Goal: Find specific page/section: Find specific page/section

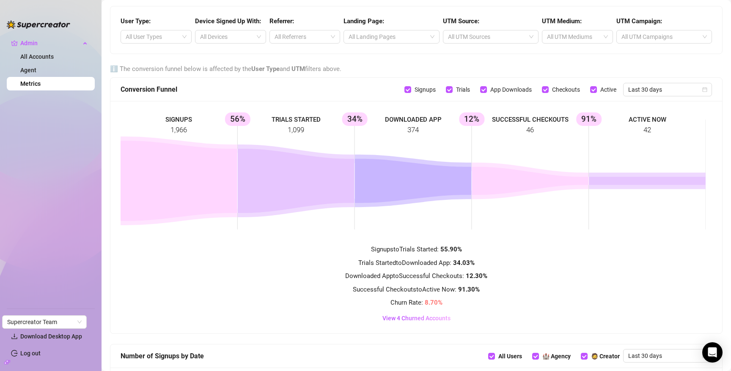
scroll to position [575, 0]
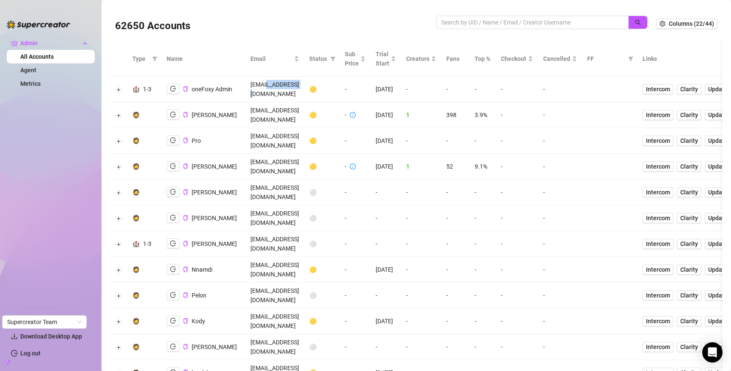
drag, startPoint x: 301, startPoint y: 85, endPoint x: 341, endPoint y: 86, distance: 40.6
click at [304, 86] on td "info@onefoxy.com" at bounding box center [274, 90] width 59 height 26
click at [119, 112] on button "Expand row" at bounding box center [118, 115] width 7 height 7
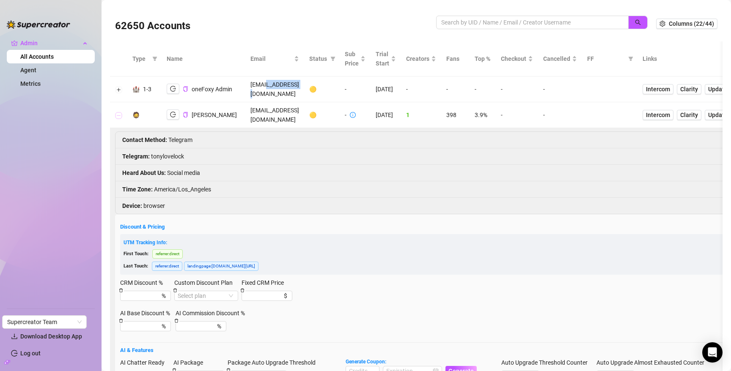
click at [119, 112] on button "Collapse row" at bounding box center [118, 115] width 7 height 7
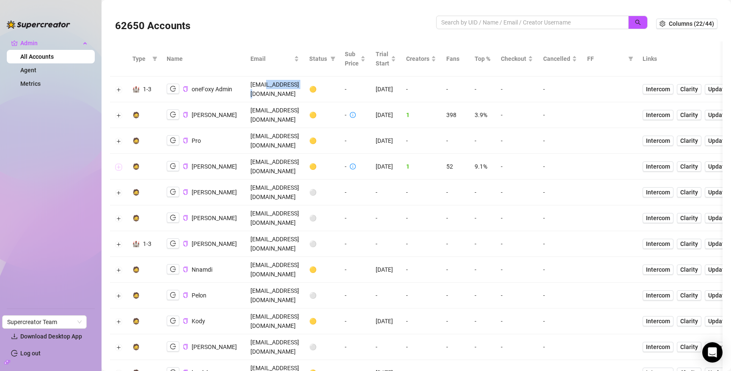
click at [121, 164] on button "Expand row" at bounding box center [118, 167] width 7 height 7
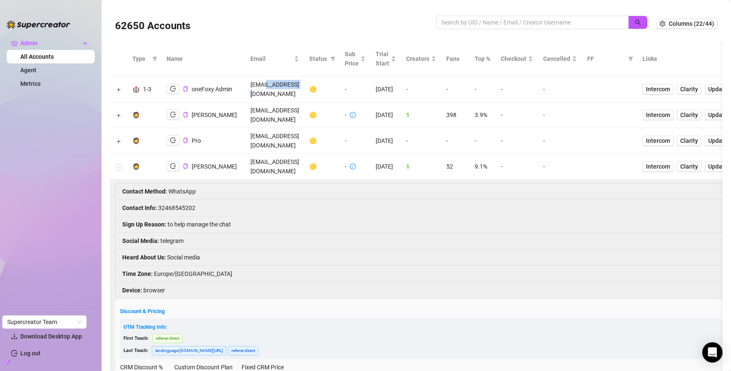
click at [121, 164] on button "Collapse row" at bounding box center [118, 167] width 7 height 7
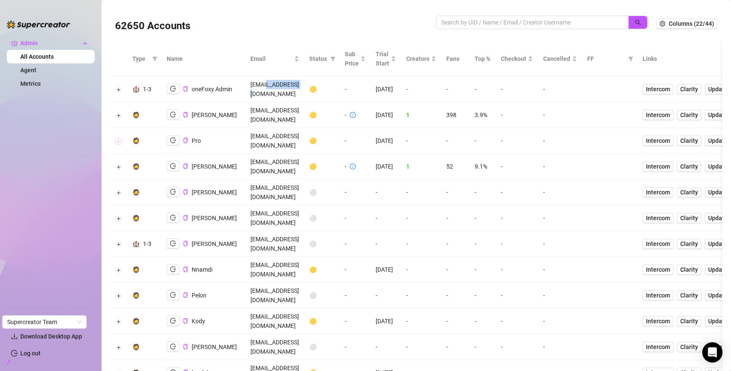
click at [118, 138] on button "Expand row" at bounding box center [118, 141] width 7 height 7
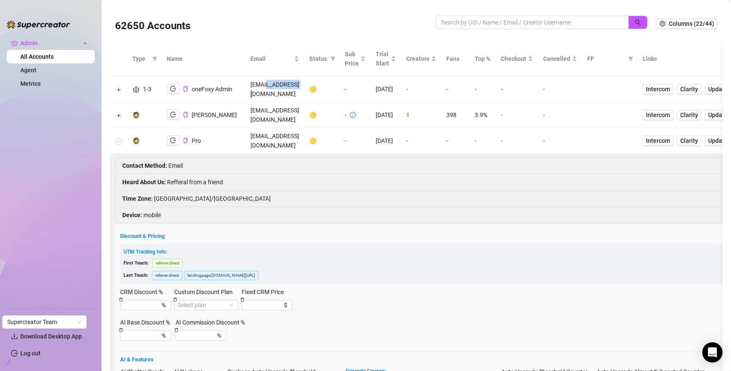
click at [118, 138] on button "Collapse row" at bounding box center [118, 141] width 7 height 7
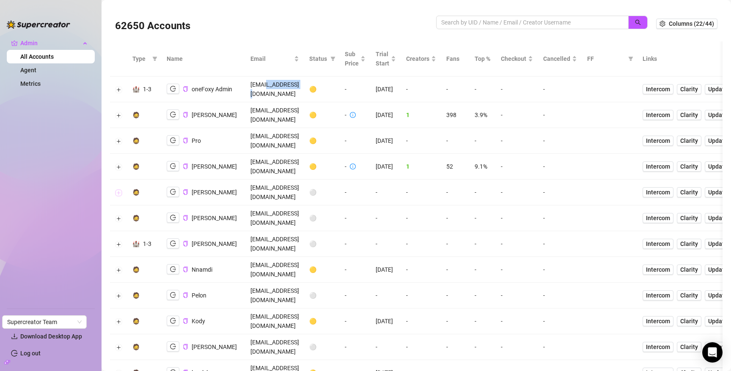
click at [118, 189] on button "Expand row" at bounding box center [118, 192] width 7 height 7
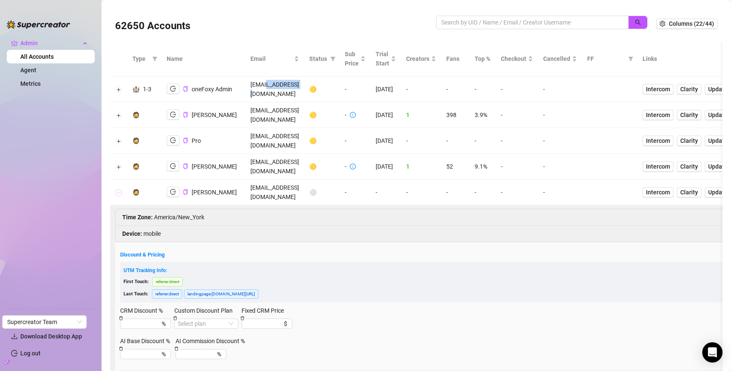
click at [118, 189] on button "Collapse row" at bounding box center [118, 192] width 7 height 7
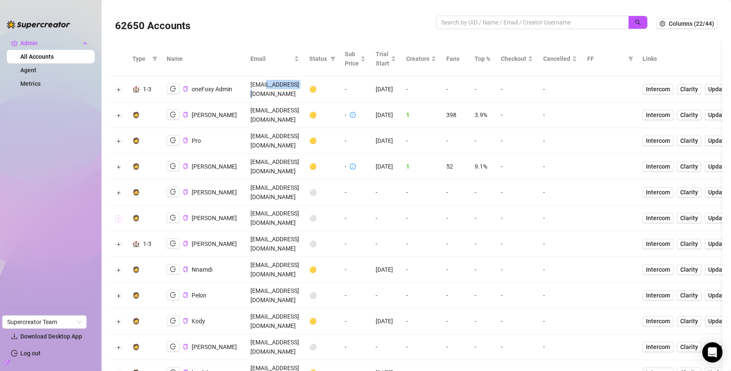
click at [118, 215] on button "Expand row" at bounding box center [118, 218] width 7 height 7
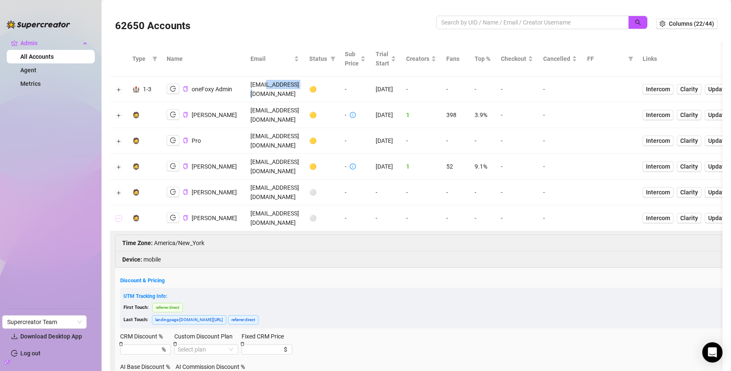
click at [118, 215] on button "Collapse row" at bounding box center [118, 218] width 7 height 7
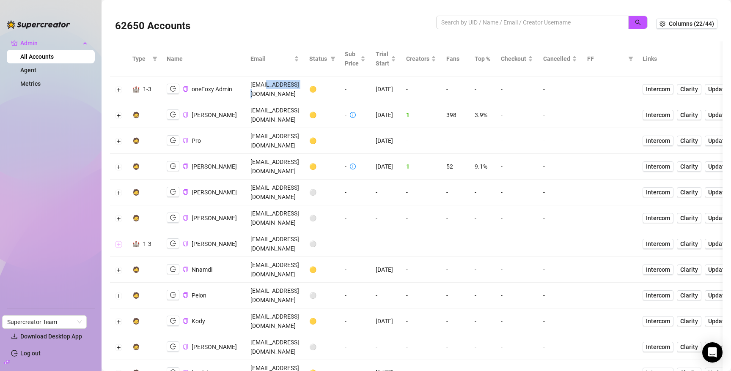
click at [118, 241] on button "Expand row" at bounding box center [118, 244] width 7 height 7
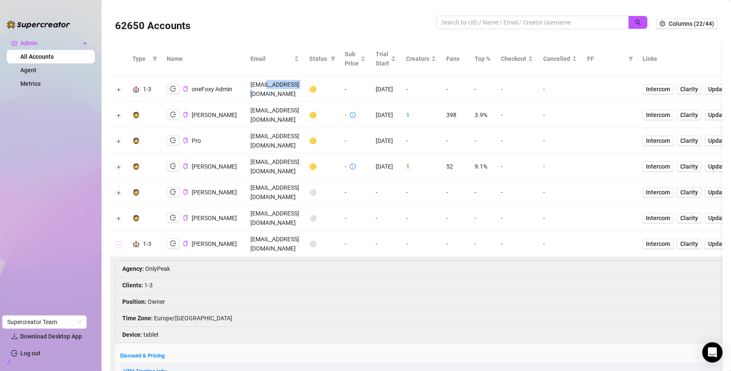
click at [118, 241] on button "Collapse row" at bounding box center [118, 244] width 7 height 7
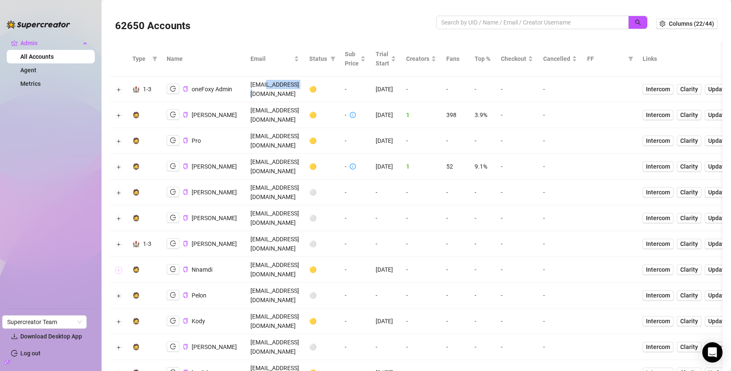
click at [119, 267] on button "Expand row" at bounding box center [118, 270] width 7 height 7
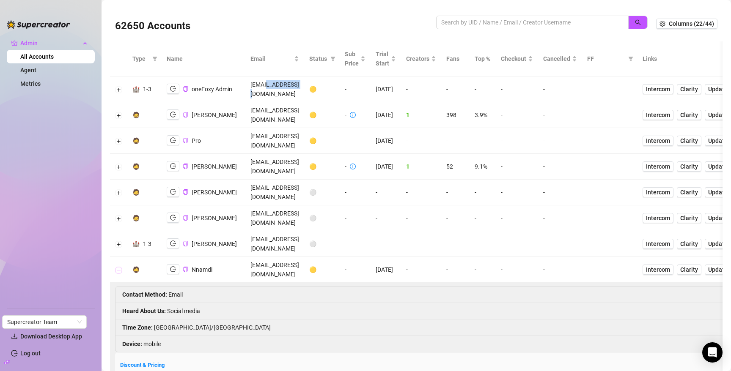
click at [119, 267] on button "Collapse row" at bounding box center [118, 270] width 7 height 7
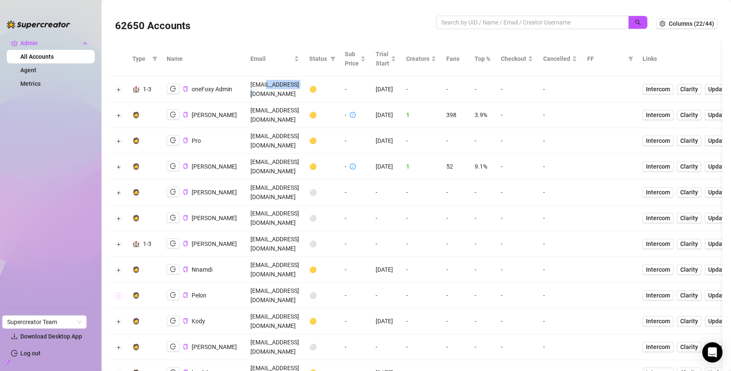
click at [121, 293] on button "Expand row" at bounding box center [118, 296] width 7 height 7
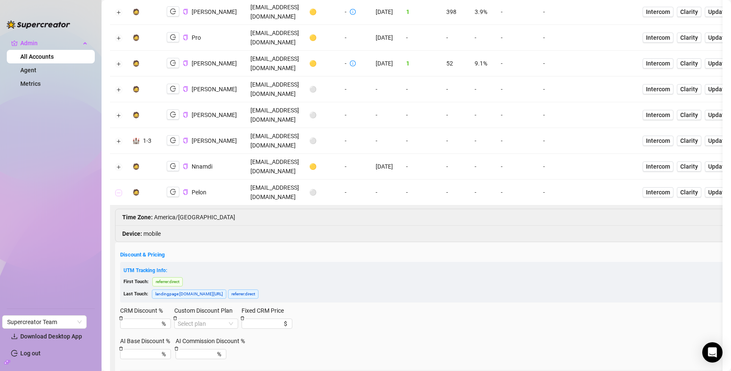
scroll to position [108, 0]
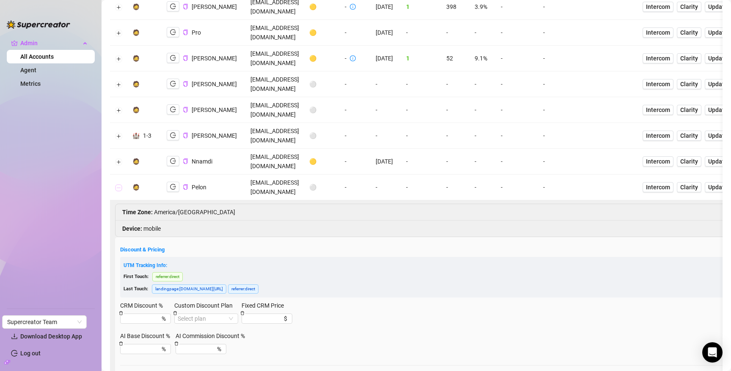
click at [118, 184] on button "Collapse row" at bounding box center [118, 187] width 7 height 7
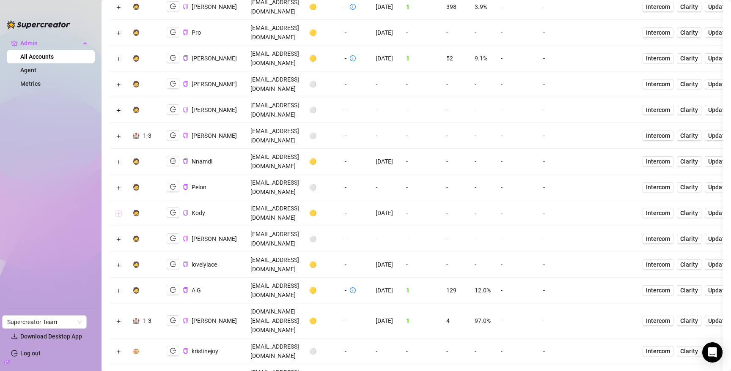
click at [120, 210] on button "Expand row" at bounding box center [118, 213] width 7 height 7
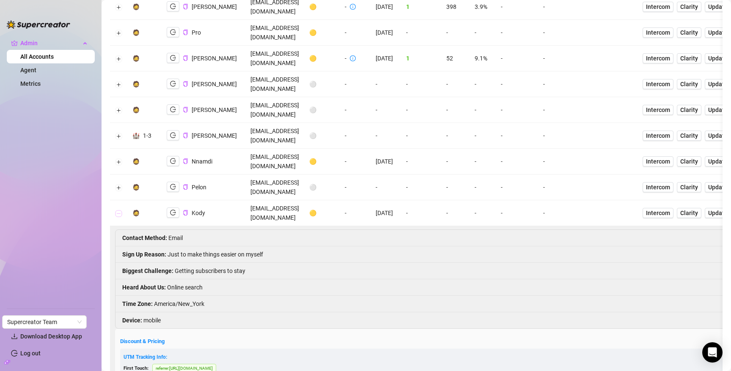
click at [120, 210] on button "Collapse row" at bounding box center [118, 213] width 7 height 7
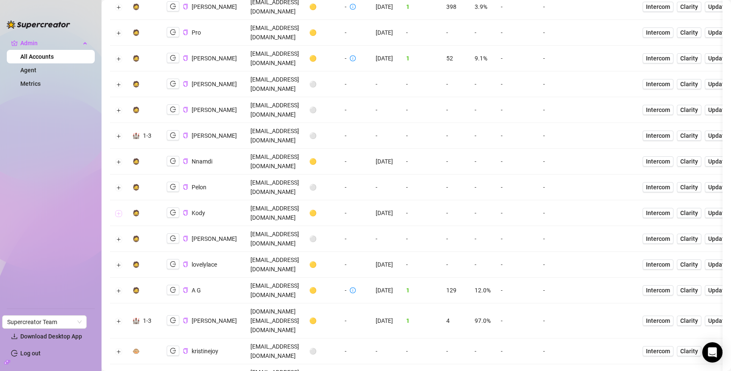
click at [121, 210] on button "Expand row" at bounding box center [118, 213] width 7 height 7
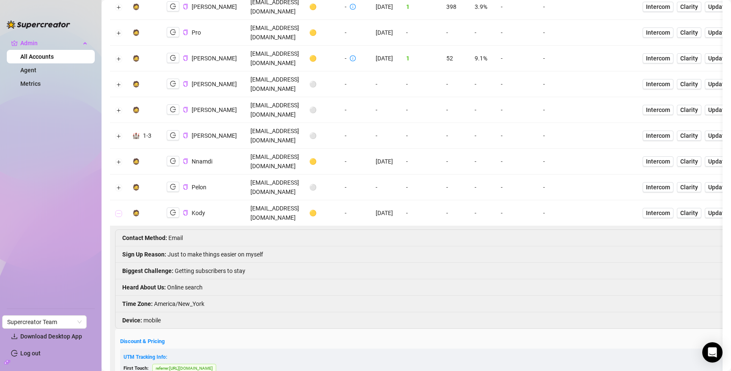
click at [121, 210] on button "Collapse row" at bounding box center [118, 213] width 7 height 7
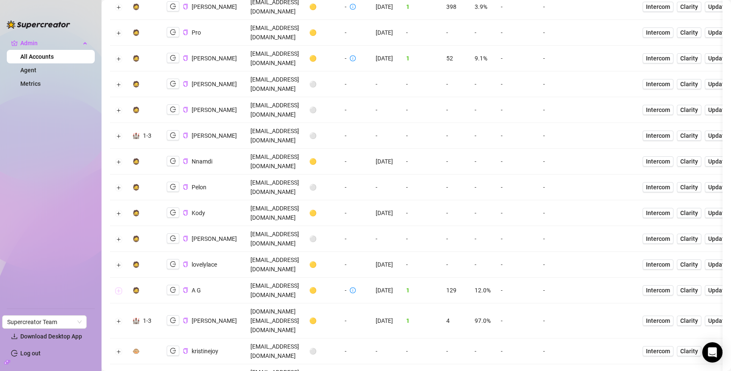
click at [117, 288] on button "Expand row" at bounding box center [118, 291] width 7 height 7
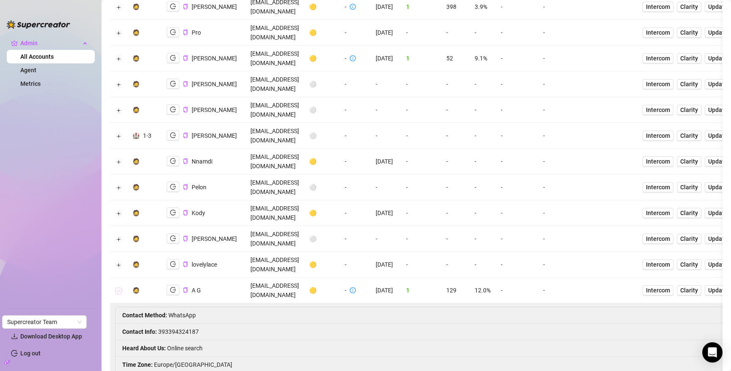
click at [117, 288] on button "Collapse row" at bounding box center [118, 291] width 7 height 7
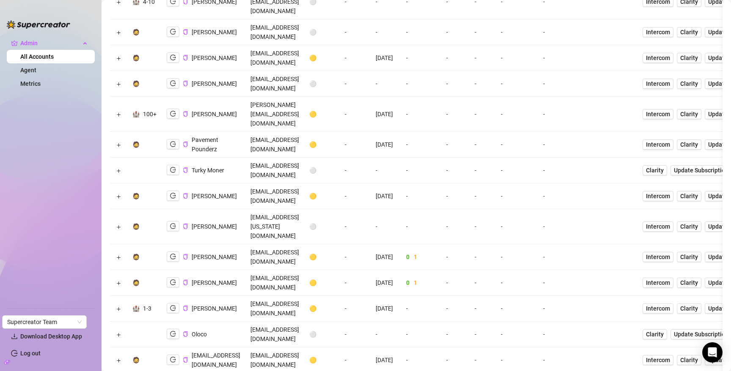
scroll to position [0, 0]
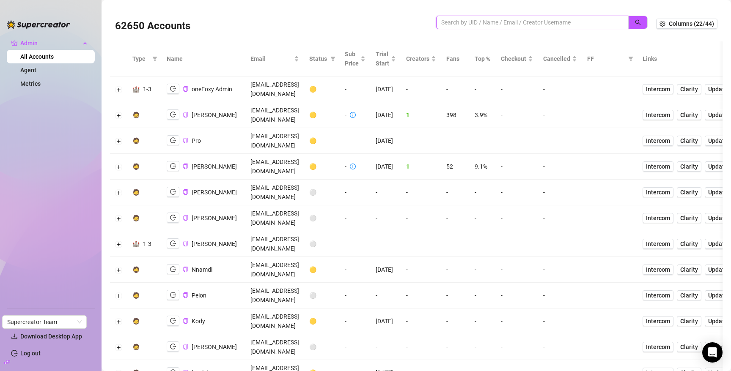
click at [558, 22] on input "search" at bounding box center [528, 22] width 175 height 9
paste input "oUCD7IxIVIXrmdEg0a42ff11nlf2"
click at [628, 21] on button "button" at bounding box center [637, 23] width 19 height 14
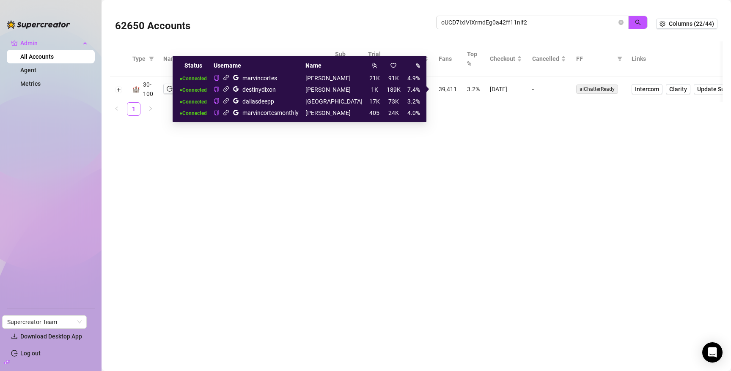
click at [229, 101] on icon "link" at bounding box center [226, 101] width 6 height 6
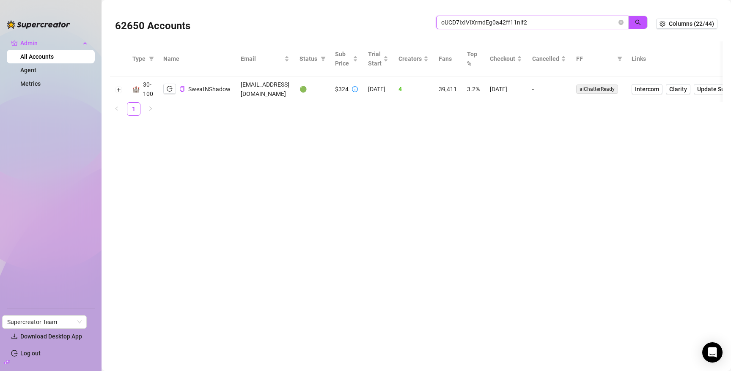
click at [536, 26] on input "oUCD7IxIVIXrmdEg0a42ff11nlf2" at bounding box center [528, 22] width 175 height 9
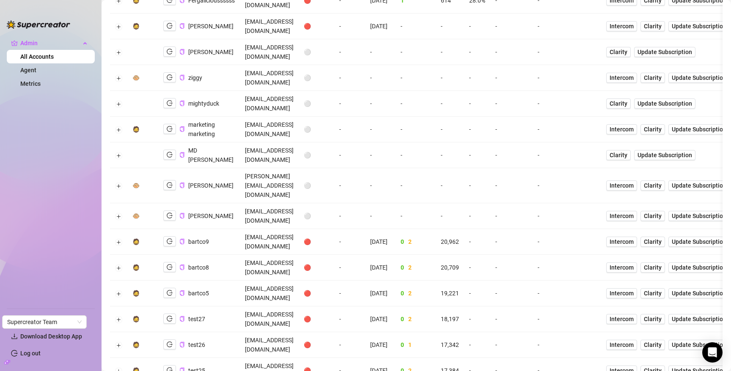
scroll to position [339, 0]
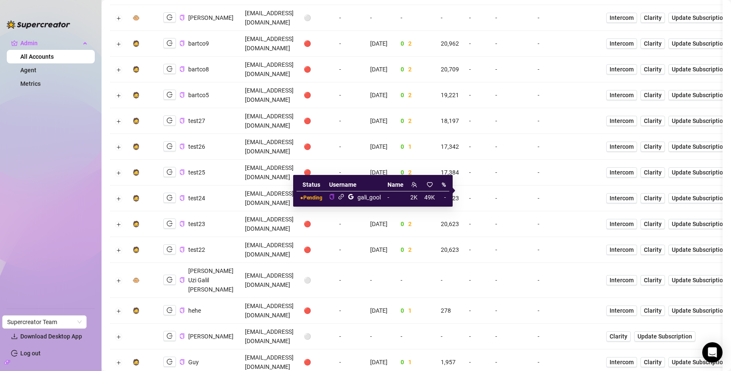
click at [369, 200] on div "gali_gool" at bounding box center [368, 197] width 23 height 9
copy div "gali_gool"
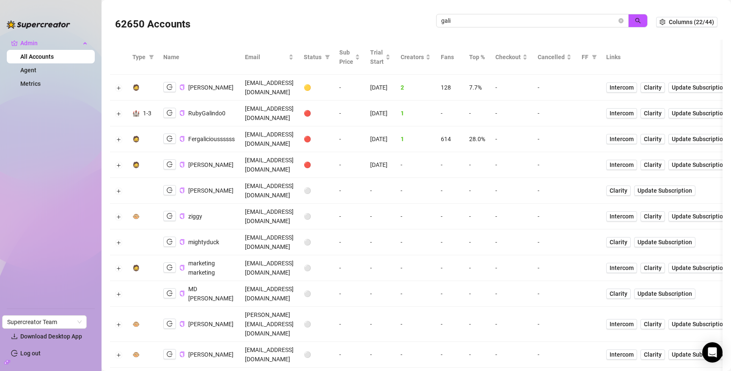
scroll to position [0, 0]
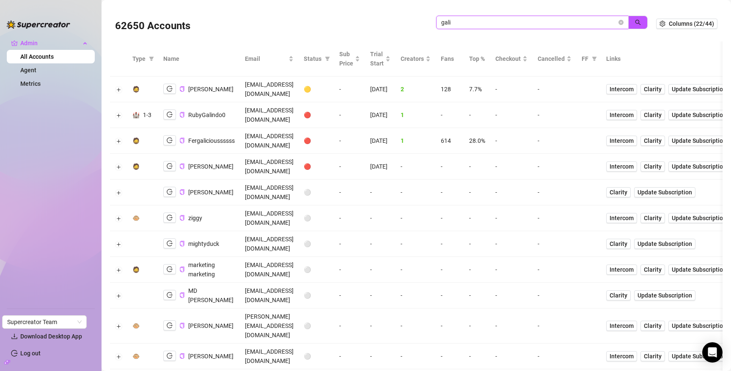
click at [475, 22] on input "gali" at bounding box center [528, 22] width 175 height 9
paste input "_gool"
click at [628, 21] on button "button" at bounding box center [637, 23] width 19 height 14
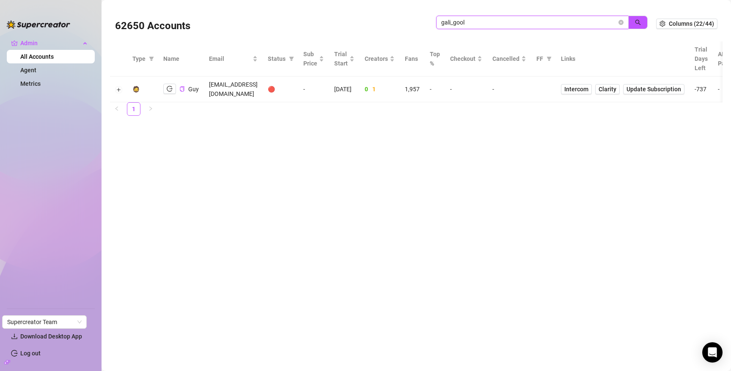
click at [557, 26] on input "gali_gool" at bounding box center [528, 22] width 175 height 9
type input "pres"
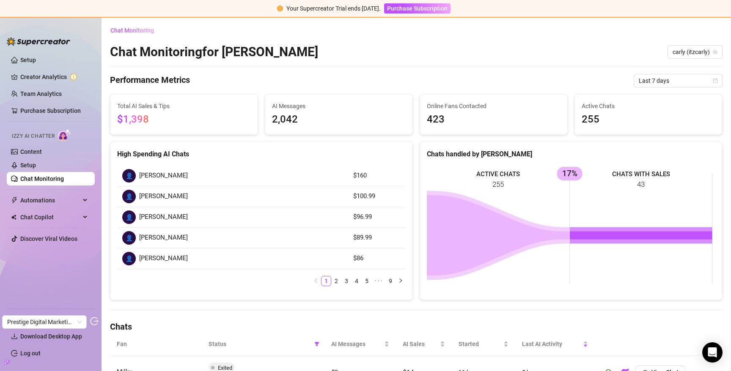
scroll to position [238, 0]
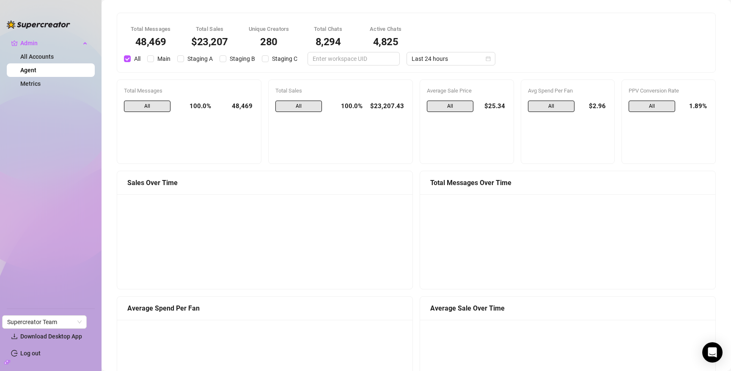
scroll to position [675, 0]
